Goal: Transaction & Acquisition: Purchase product/service

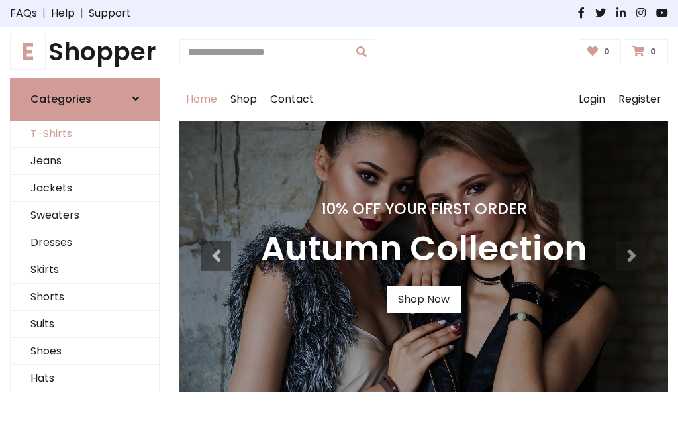
click at [85, 134] on link "T-Shirts" at bounding box center [85, 134] width 148 height 27
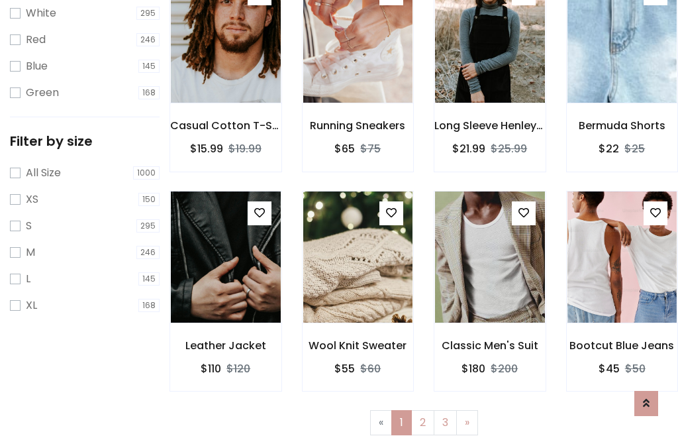
scroll to position [24, 0]
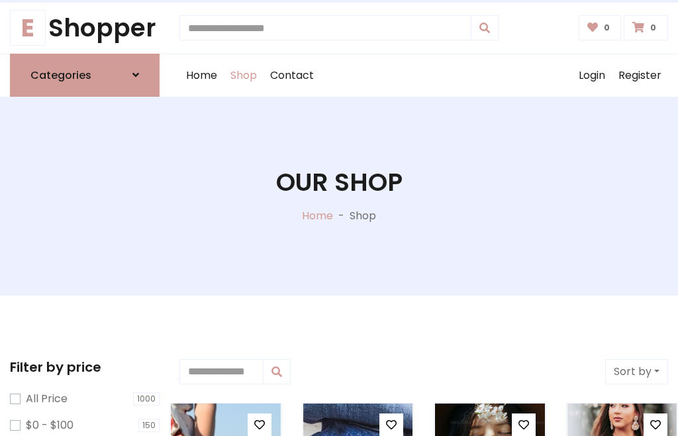
click at [339, 195] on h1 "Our Shop" at bounding box center [339, 183] width 127 height 30
click at [424, 75] on div "Home Shop Contact Log out Login Register" at bounding box center [424, 75] width 489 height 42
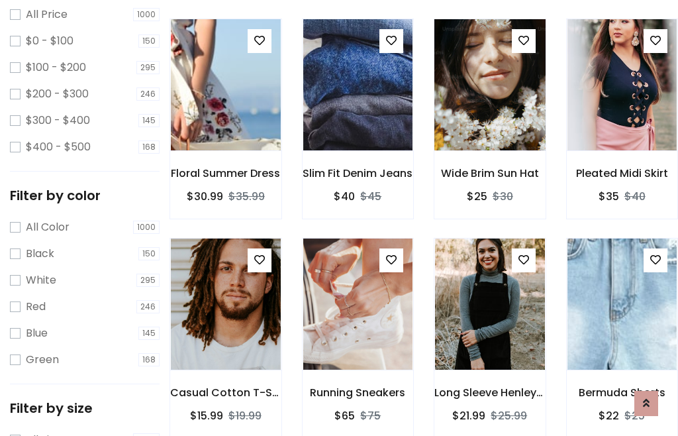
click at [490, 109] on img at bounding box center [490, 85] width 132 height 318
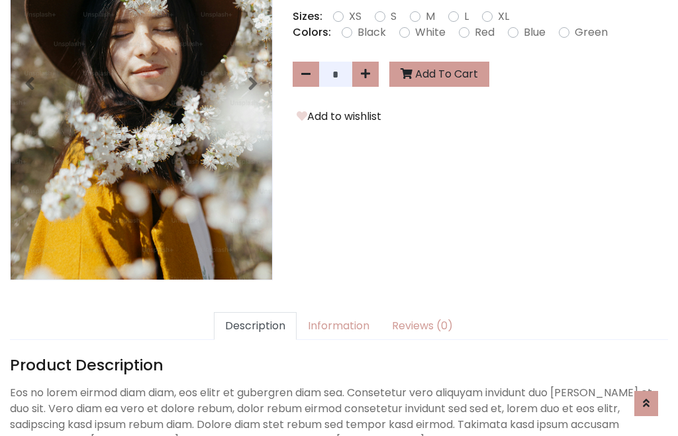
scroll to position [324, 0]
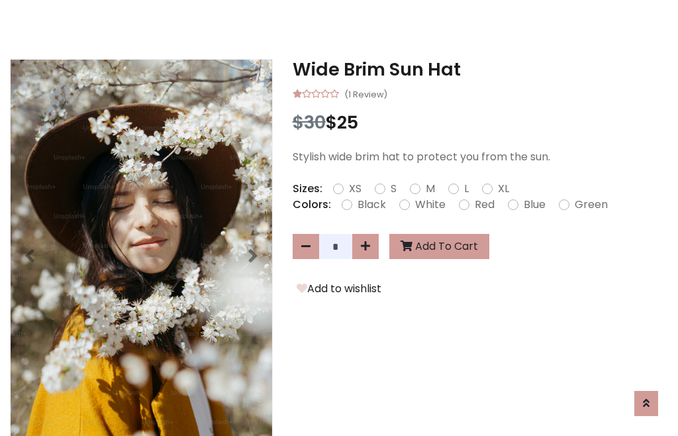
click at [480, 69] on h3 "Wide Brim Sun Hat" at bounding box center [481, 69] width 376 height 21
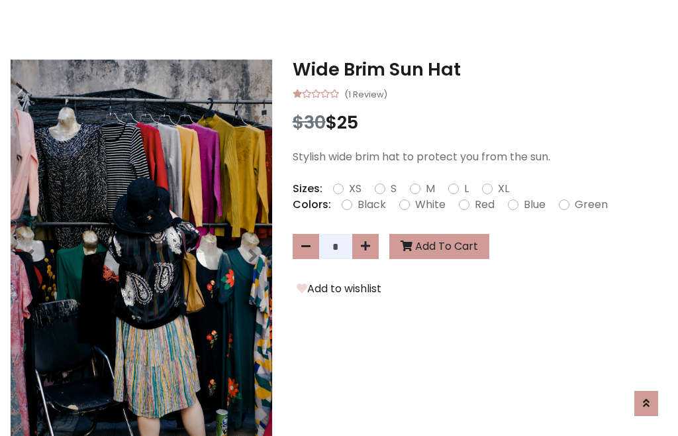
click at [480, 69] on h3 "Wide Brim Sun Hat" at bounding box center [481, 69] width 376 height 21
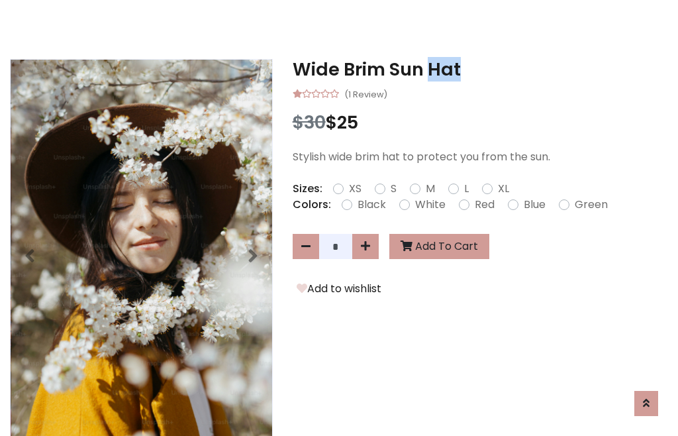
click at [480, 69] on h3 "Wide Brim Sun Hat" at bounding box center [481, 69] width 376 height 21
